Goal: Task Accomplishment & Management: Use online tool/utility

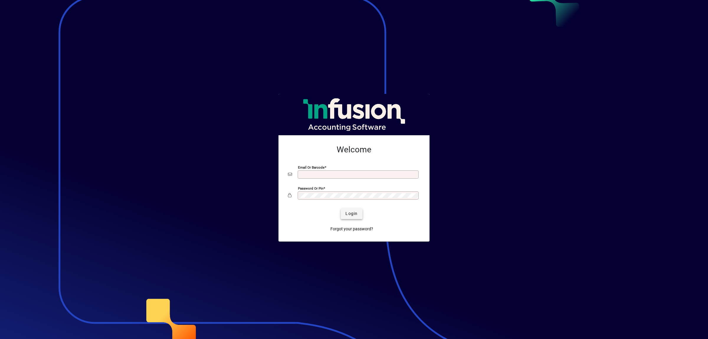
type input "**********"
click at [356, 215] on span "Login" at bounding box center [351, 213] width 12 height 6
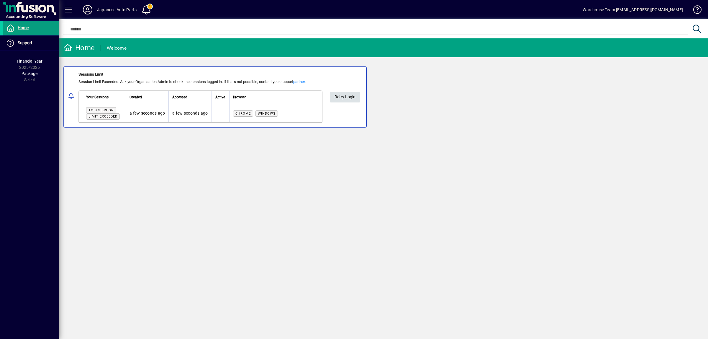
click at [351, 96] on span "Retry Login" at bounding box center [345, 97] width 21 height 10
